Goal: Transaction & Acquisition: Purchase product/service

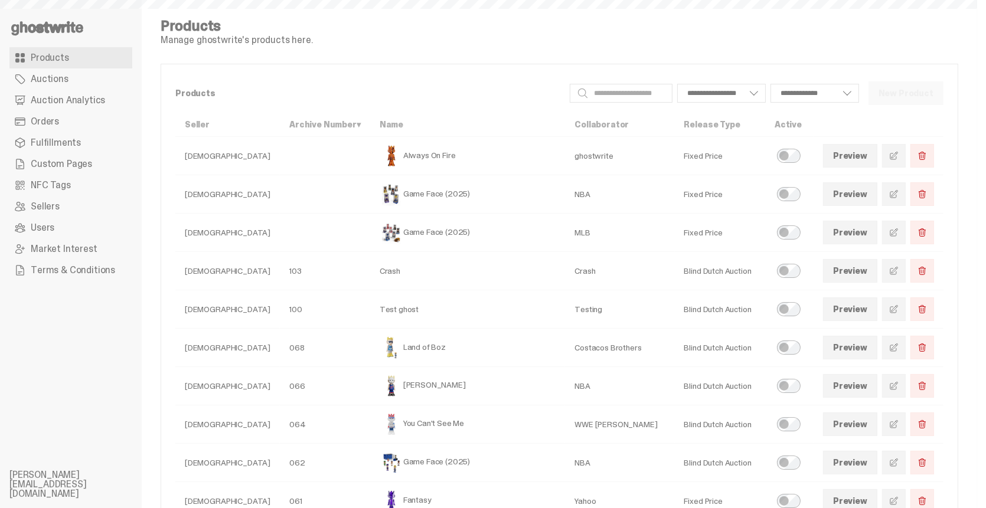
click at [101, 99] on link "Auction Analytics" at bounding box center [70, 100] width 123 height 21
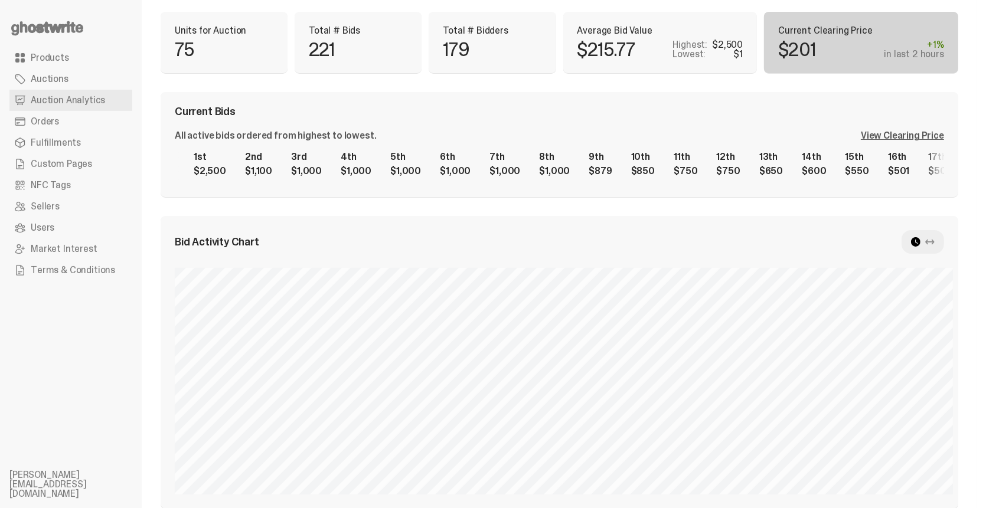
scroll to position [118, 0]
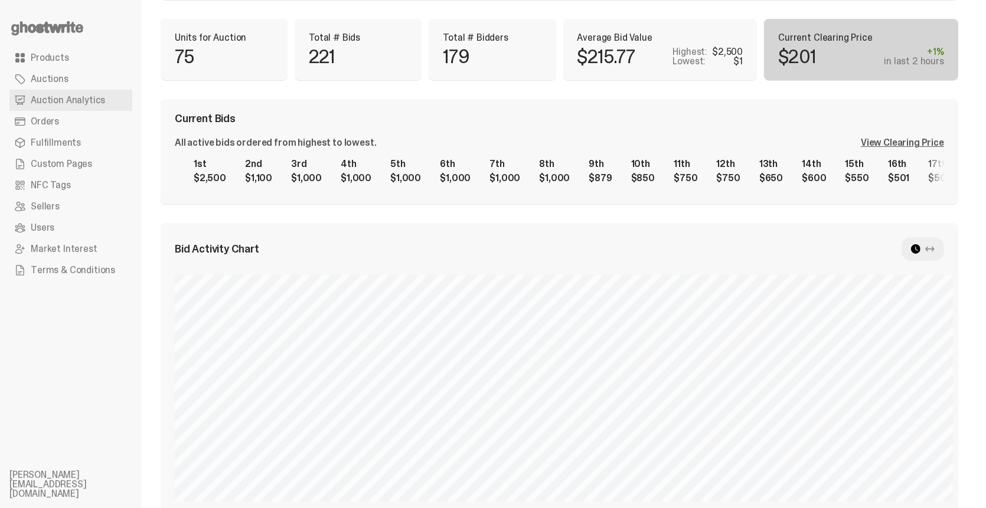
click at [893, 140] on div "View Clearing Price" at bounding box center [902, 142] width 83 height 9
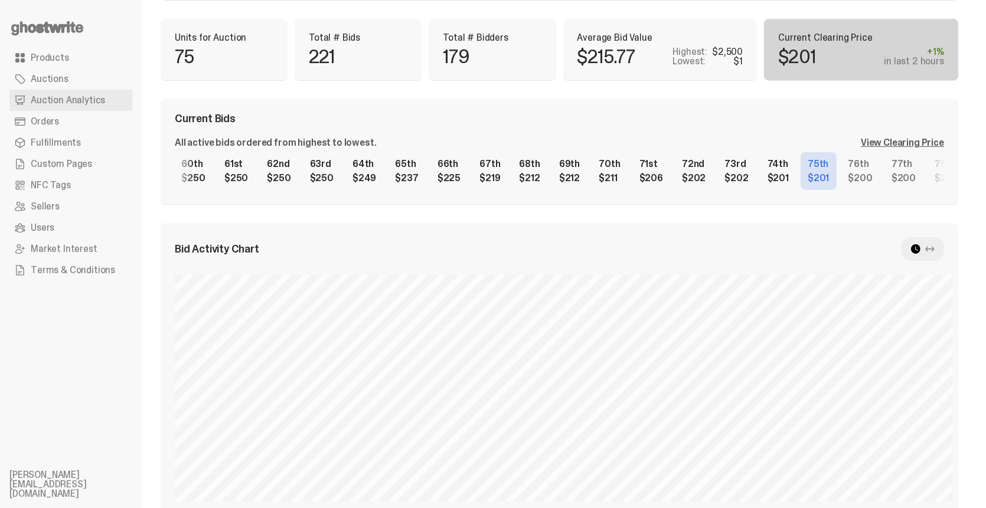
scroll to position [0, 2565]
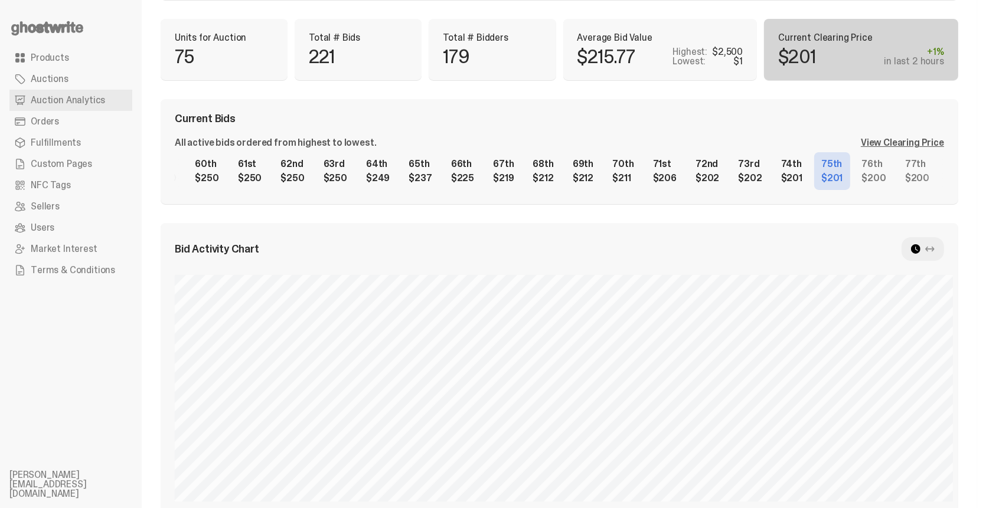
click at [500, 176] on div "1st $2,500 2nd $1,100 3rd $1,000 4th $1,000 5th $1,000 6th $1,000 7th $1,000 8t…" at bounding box center [559, 171] width 769 height 38
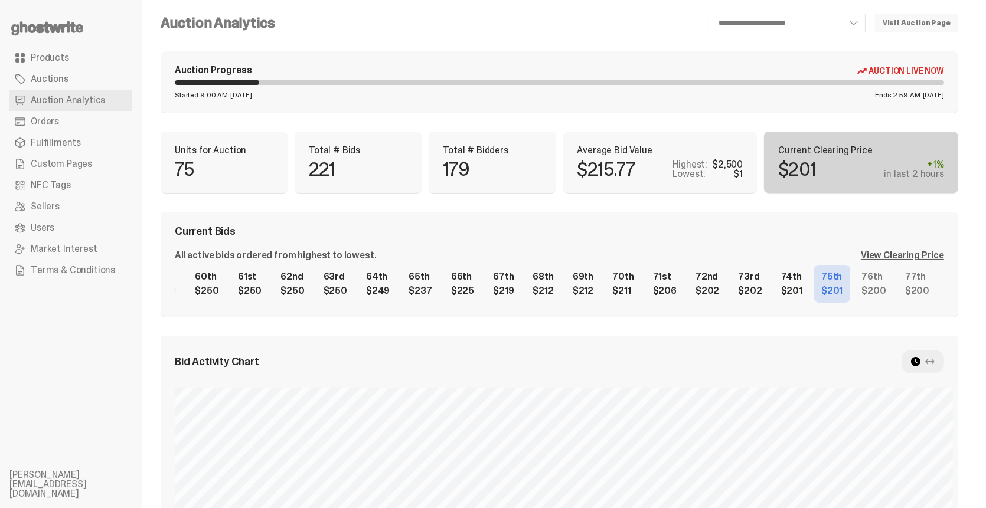
scroll to position [0, 0]
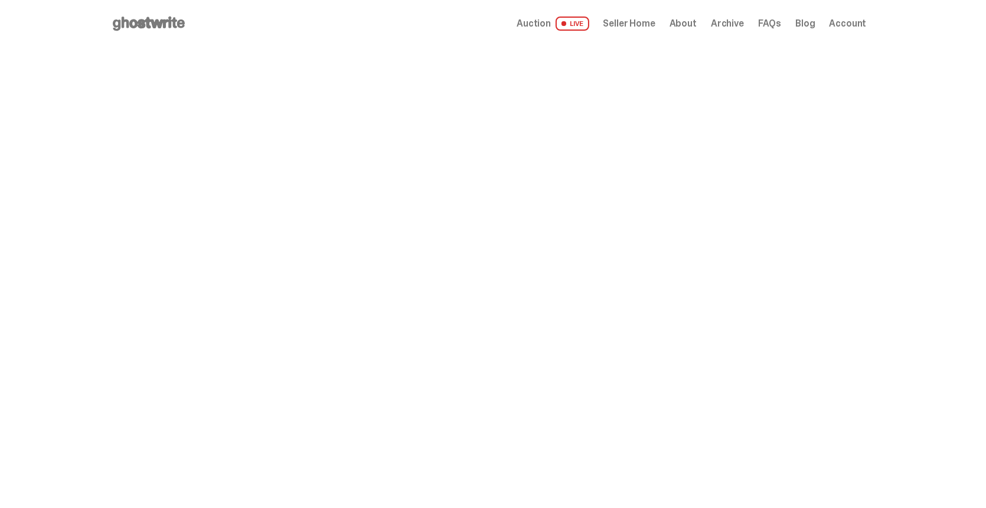
drag, startPoint x: 544, startPoint y: 25, endPoint x: 506, endPoint y: 19, distance: 37.7
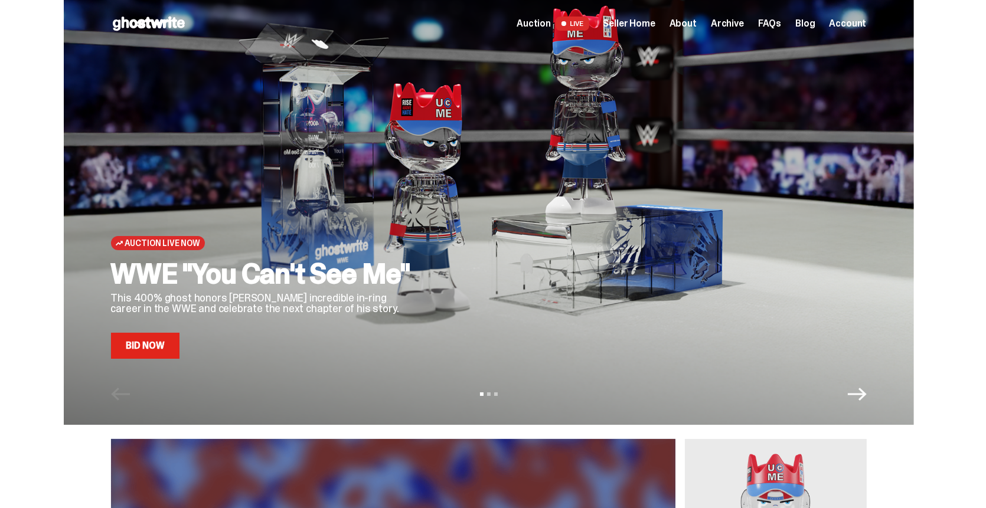
click at [143, 353] on link "Bid Now" at bounding box center [145, 346] width 69 height 26
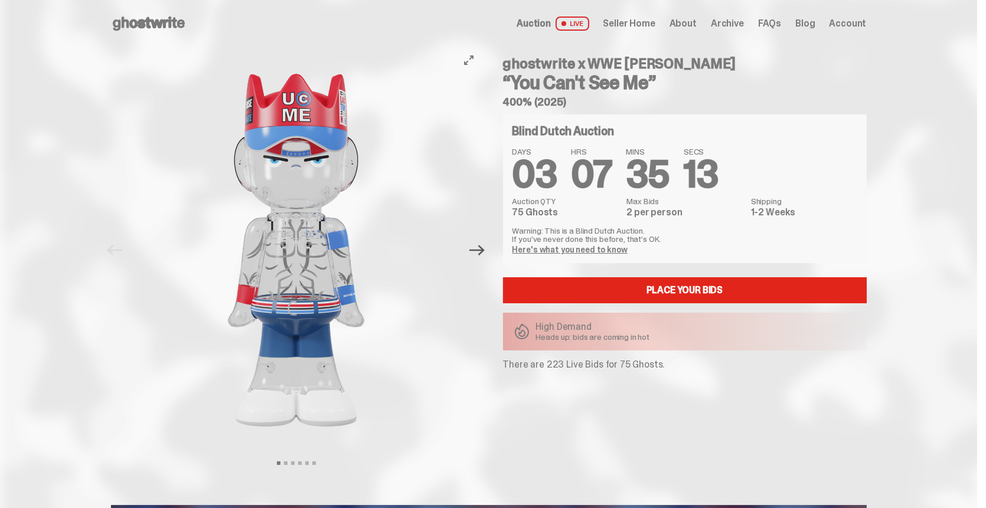
click at [485, 255] on icon "Next" at bounding box center [476, 250] width 15 height 15
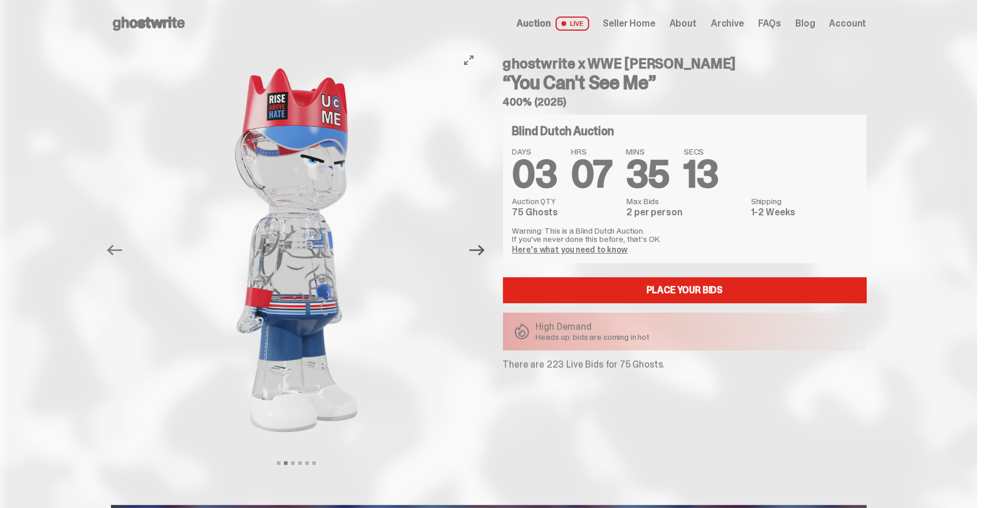
click at [484, 252] on icon "Next" at bounding box center [476, 250] width 15 height 15
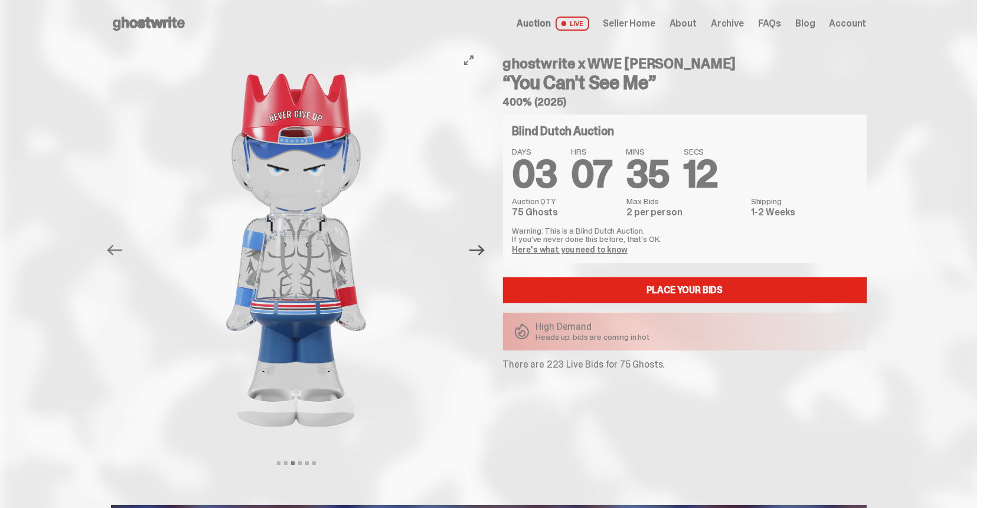
click at [484, 252] on icon "Next" at bounding box center [476, 250] width 15 height 15
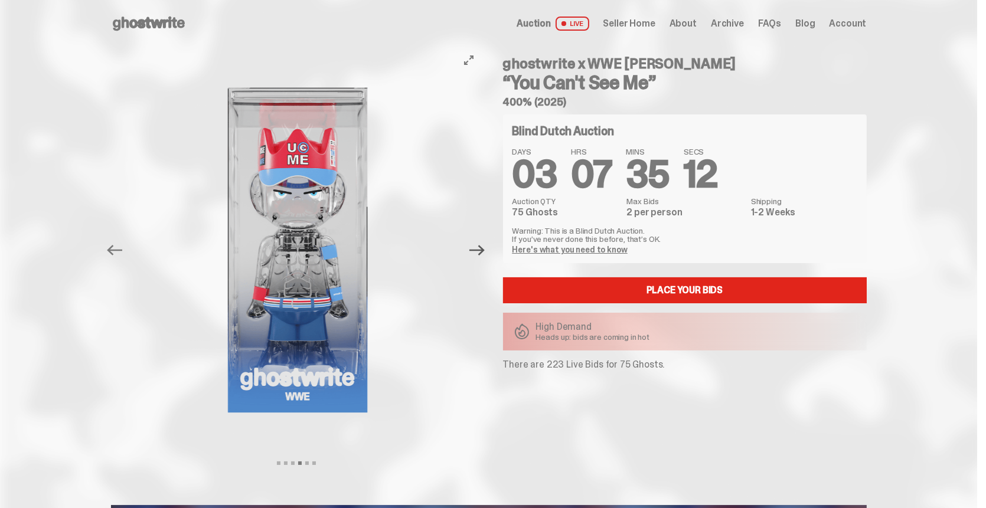
click at [483, 252] on icon "Next" at bounding box center [476, 250] width 15 height 15
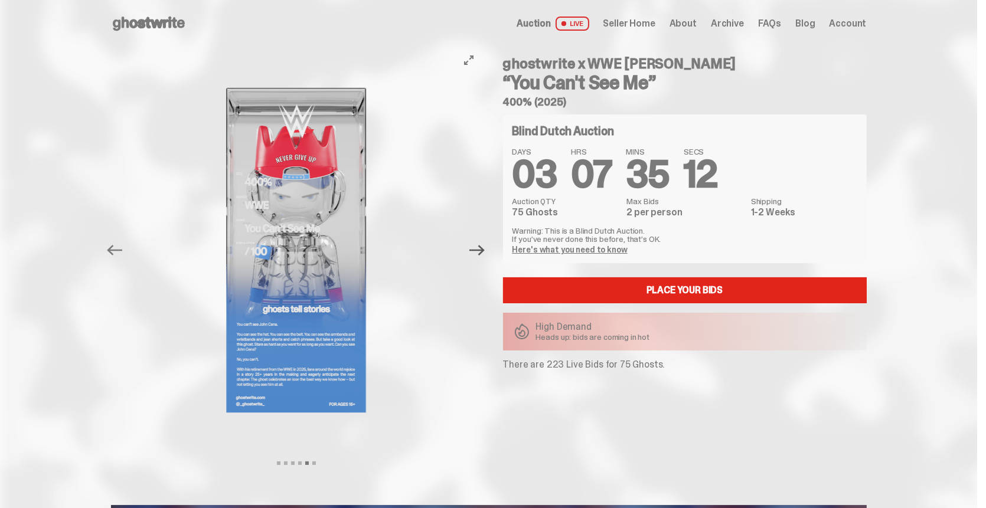
click at [483, 252] on icon "Next" at bounding box center [476, 250] width 15 height 15
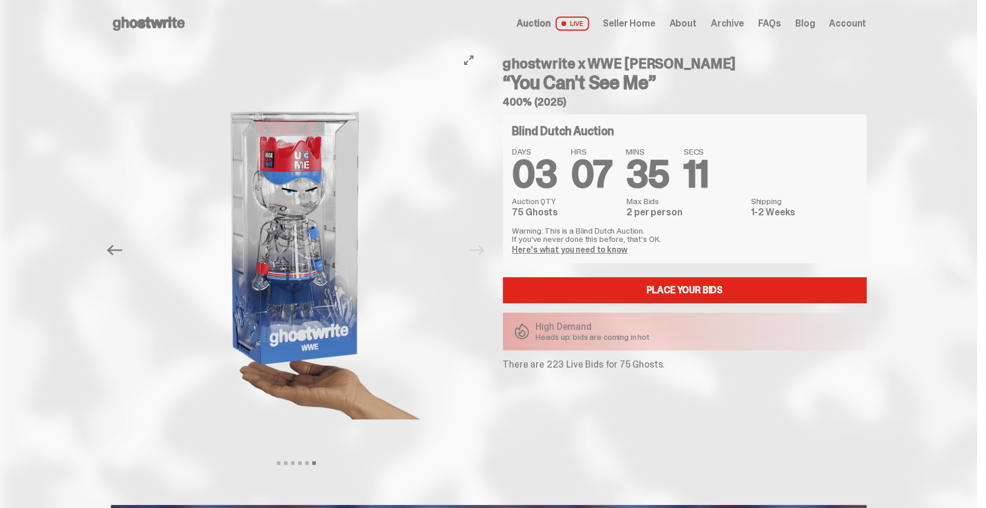
click at [482, 252] on div at bounding box center [296, 250] width 371 height 406
click at [122, 257] on icon "Previous" at bounding box center [114, 250] width 15 height 15
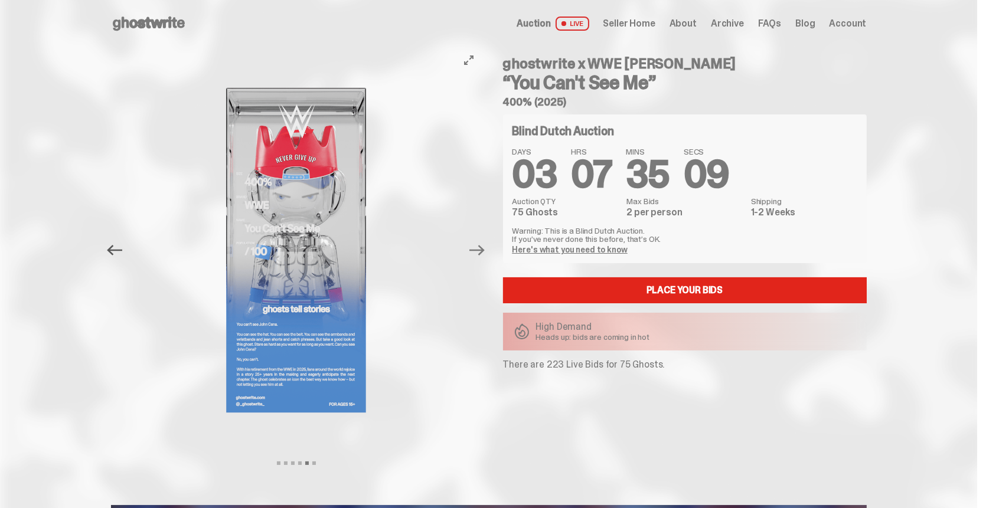
click at [118, 253] on icon "Previous" at bounding box center [114, 250] width 15 height 15
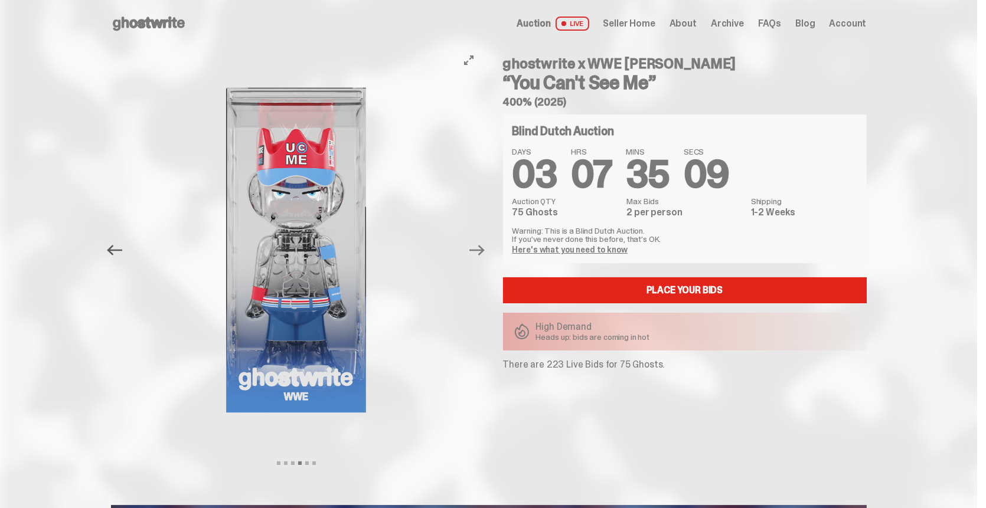
click at [118, 253] on icon "Previous" at bounding box center [114, 250] width 15 height 15
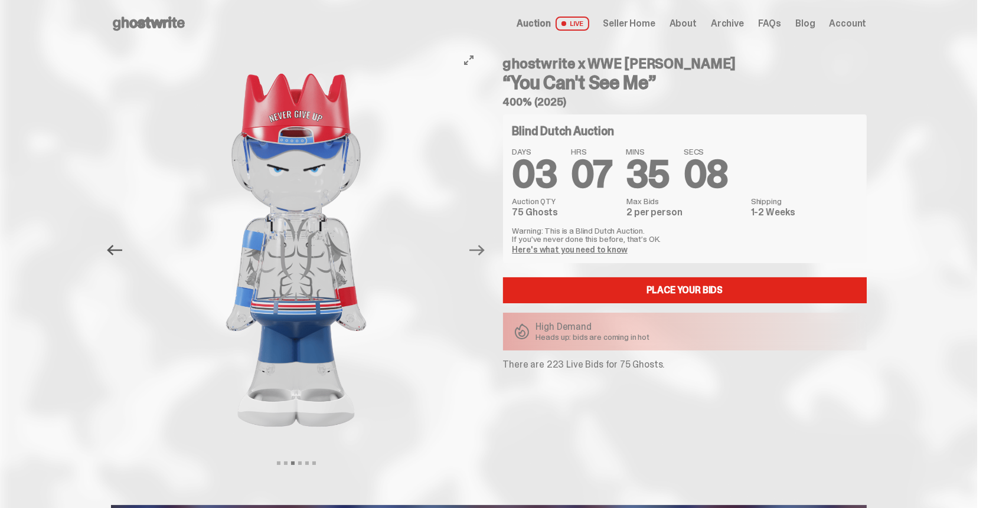
click at [118, 253] on icon "Previous" at bounding box center [114, 250] width 15 height 15
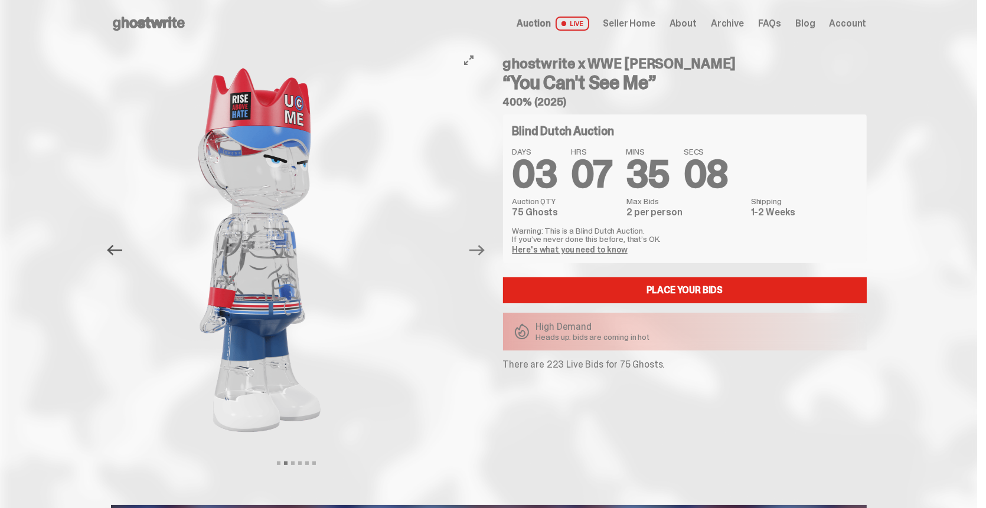
click at [118, 253] on icon "Previous" at bounding box center [114, 250] width 15 height 15
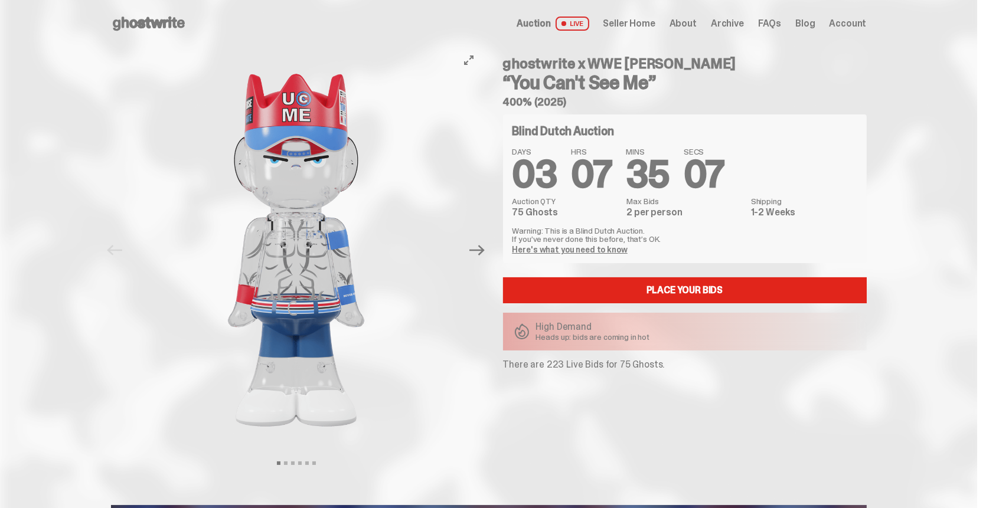
click at [118, 253] on div at bounding box center [296, 250] width 371 height 406
